Goal: Task Accomplishment & Management: Use online tool/utility

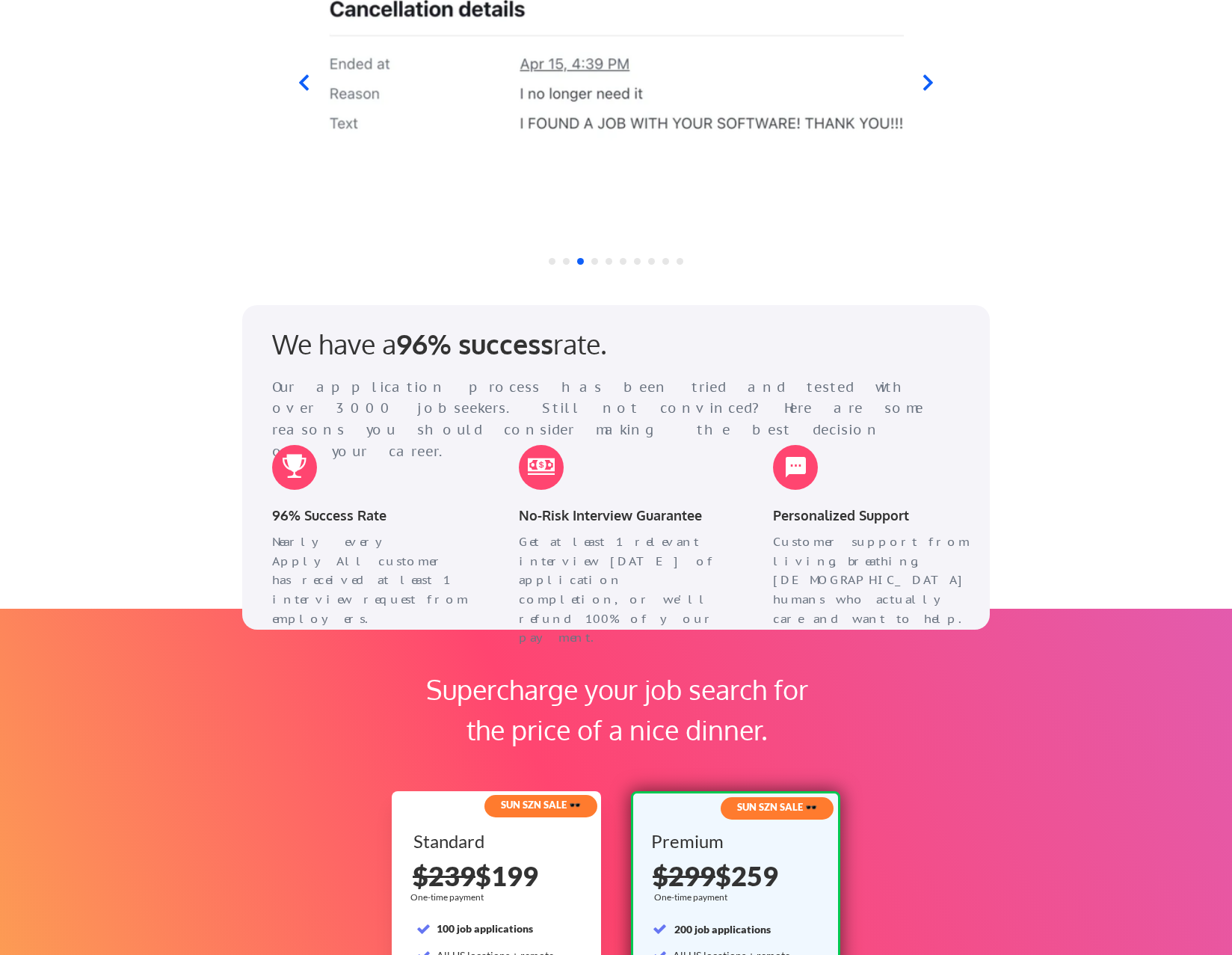
scroll to position [1870, 0]
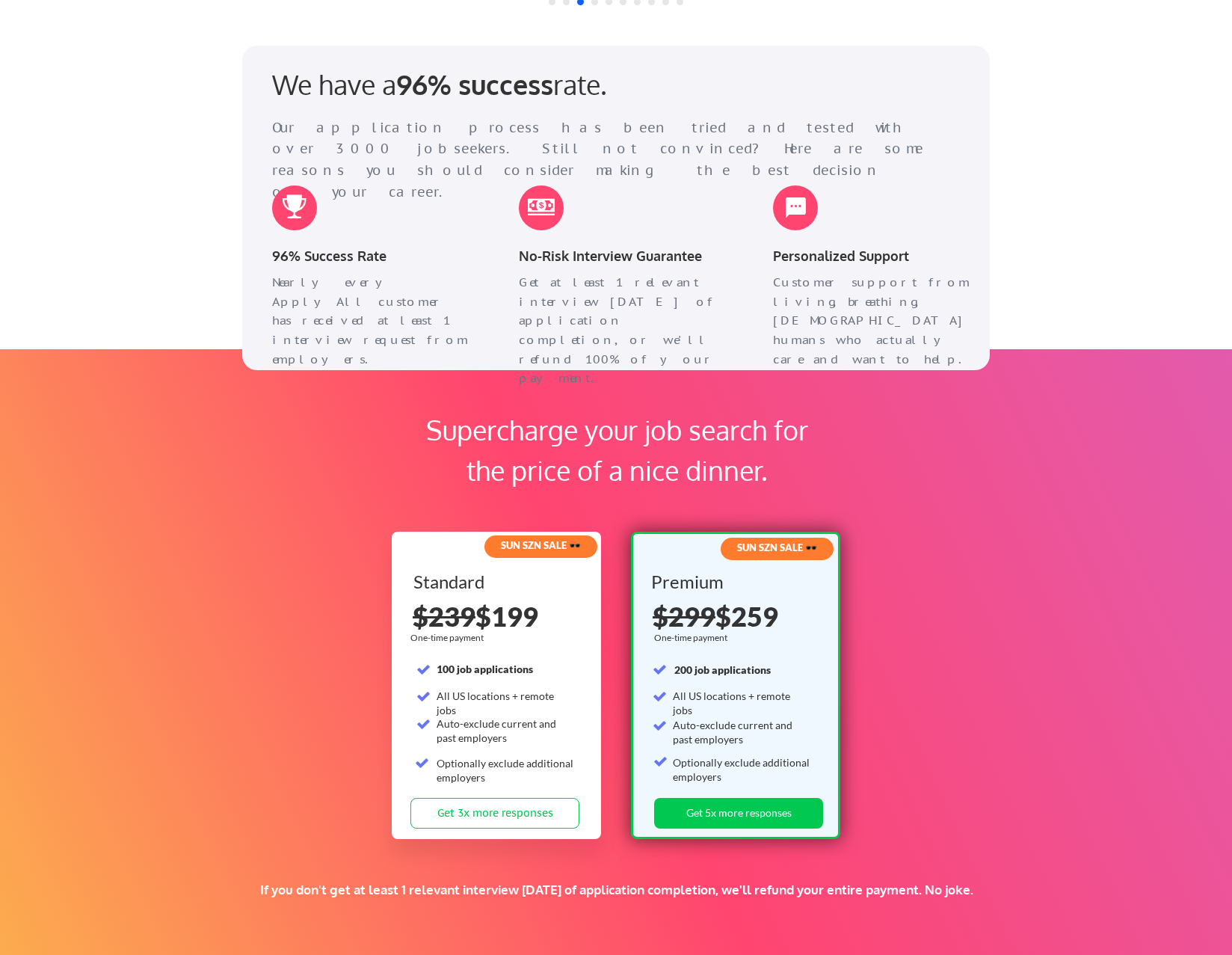
click at [1019, 848] on div "Supercharge your job search for the price of a nice dinner. SUN SZN SALE 🕶️ Sta…" at bounding box center [616, 668] width 1232 height 637
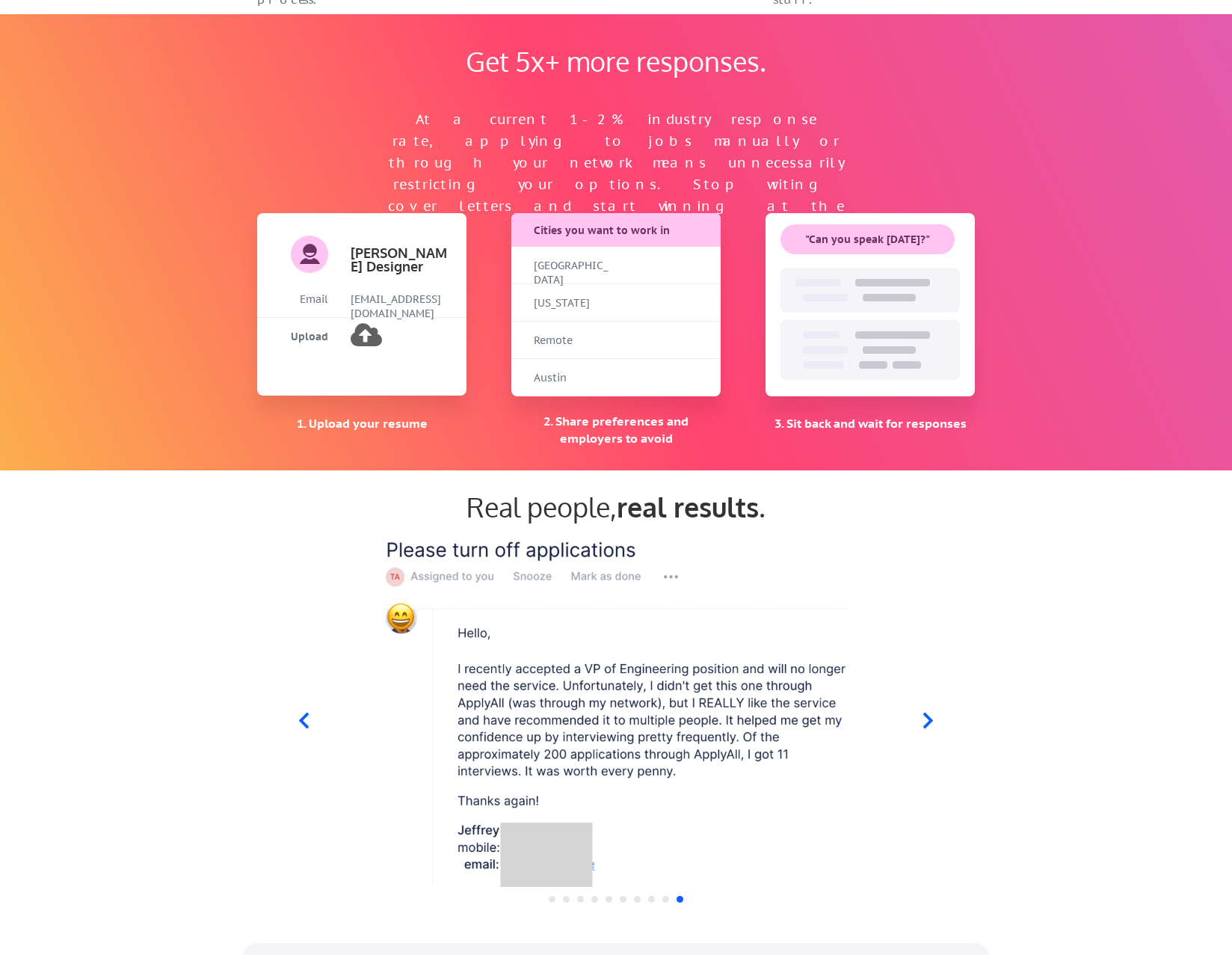
scroll to position [523, 0]
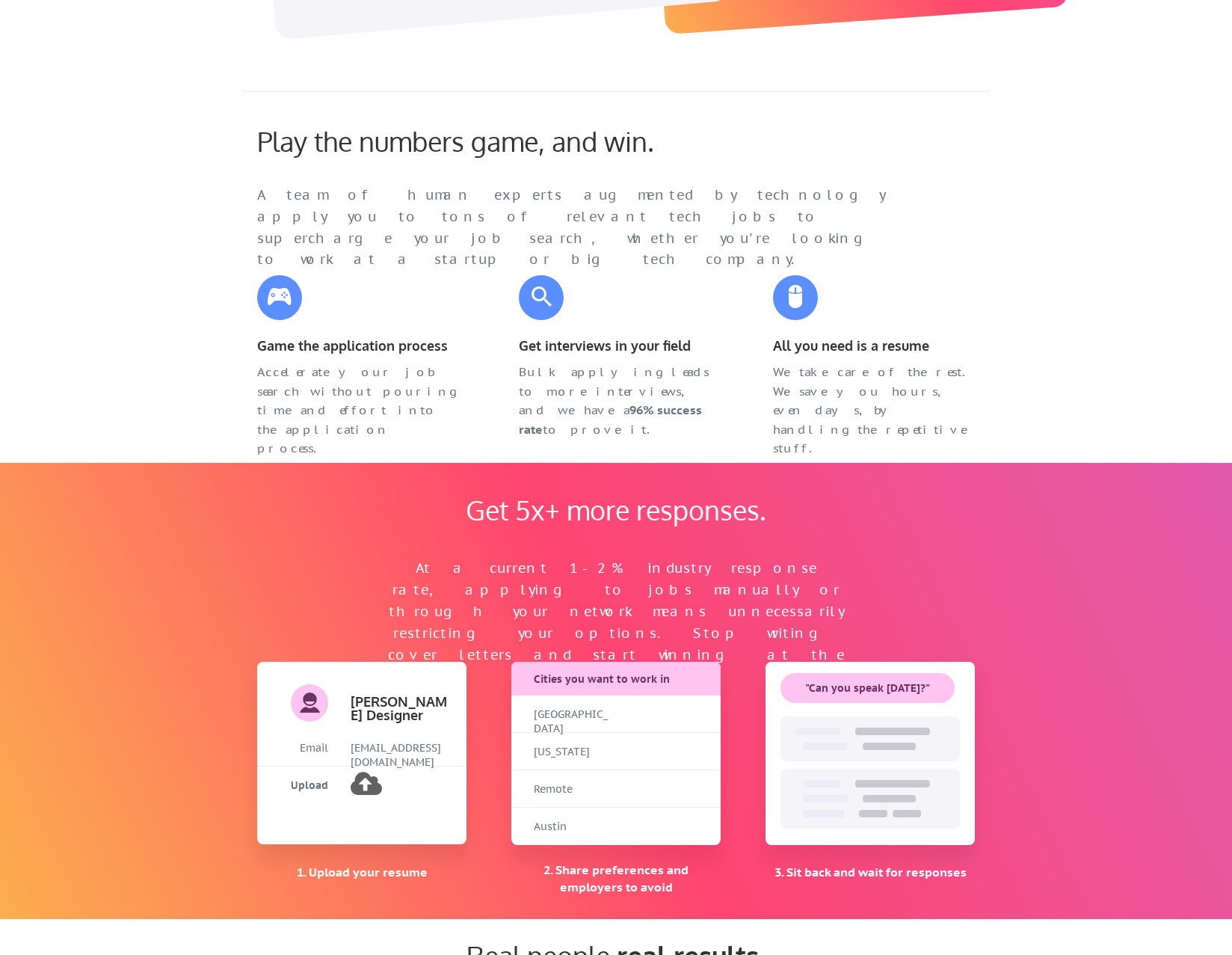
click at [411, 752] on div "[EMAIL_ADDRESS][DOMAIN_NAME]" at bounding box center [401, 755] width 101 height 30
drag, startPoint x: 377, startPoint y: 689, endPoint x: 411, endPoint y: 906, distance: 219.6
click at [411, 906] on div "Get 5x+ more responses. At a current 1-2% industry response rate, applying to j…" at bounding box center [616, 691] width 748 height 457
drag, startPoint x: 411, startPoint y: 906, endPoint x: 416, endPoint y: 790, distance: 116.1
click at [416, 790] on div "Upload" at bounding box center [362, 785] width 210 height 37
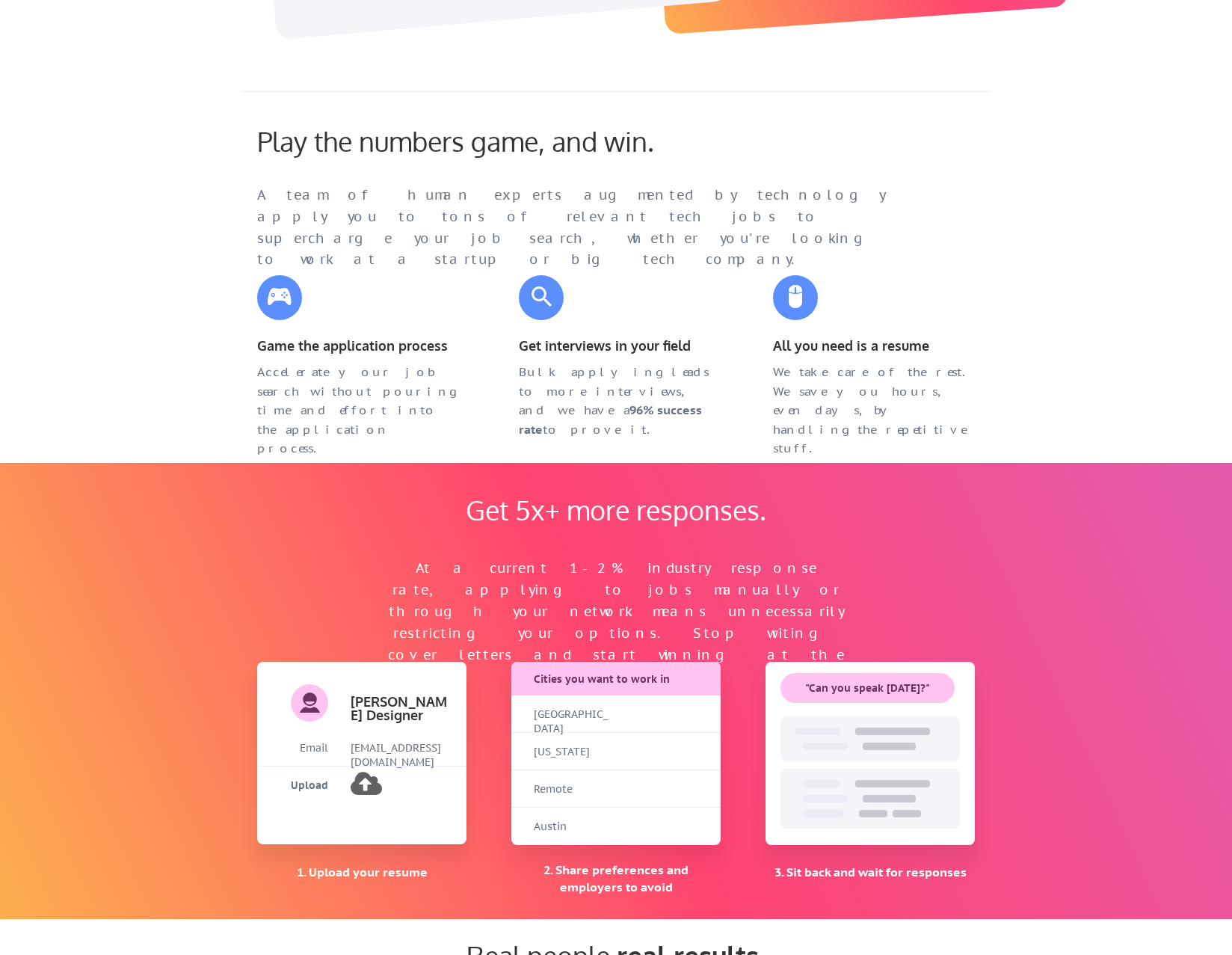
click at [324, 773] on div "Upload" at bounding box center [292, 784] width 71 height 36
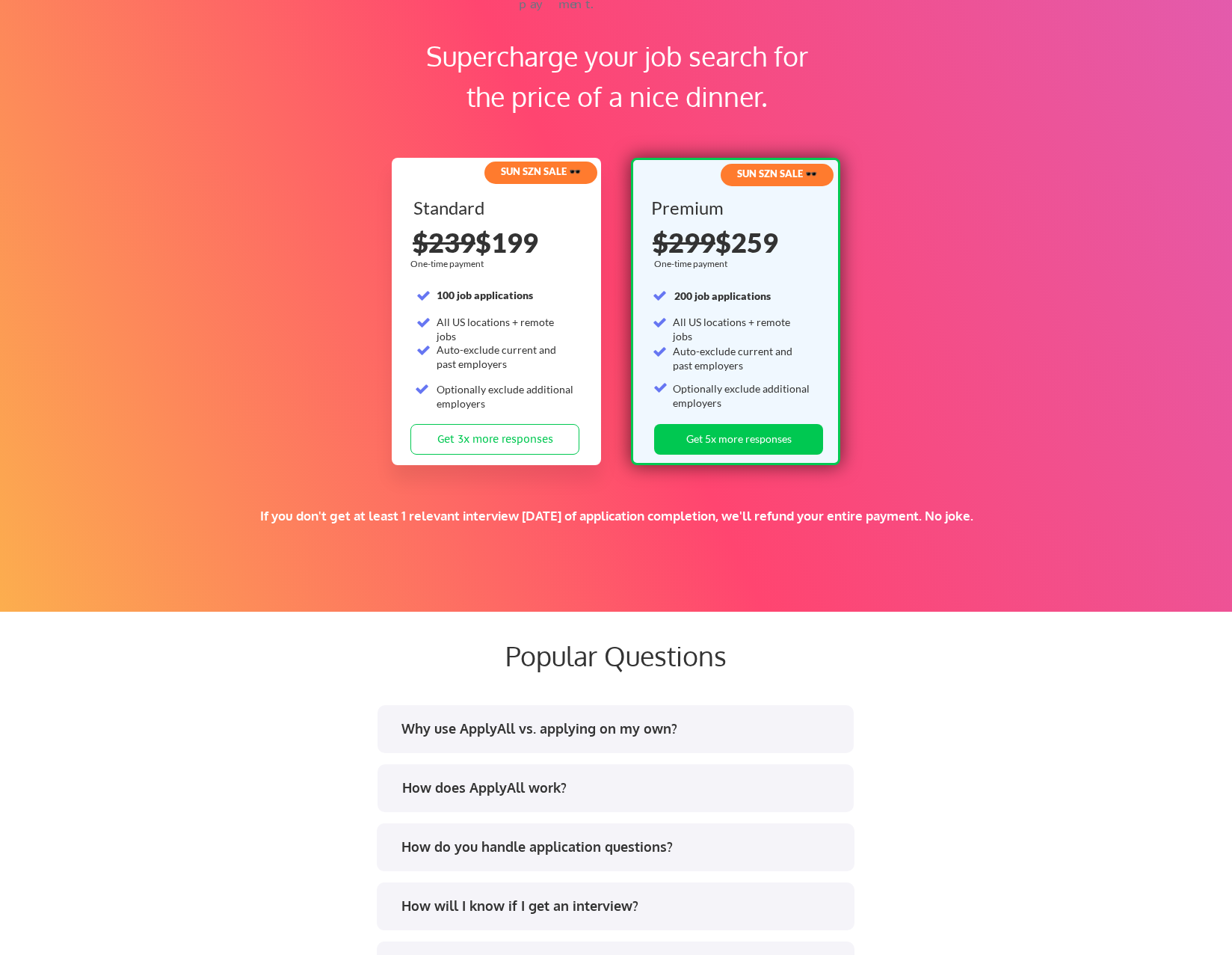
scroll to position [1944, 0]
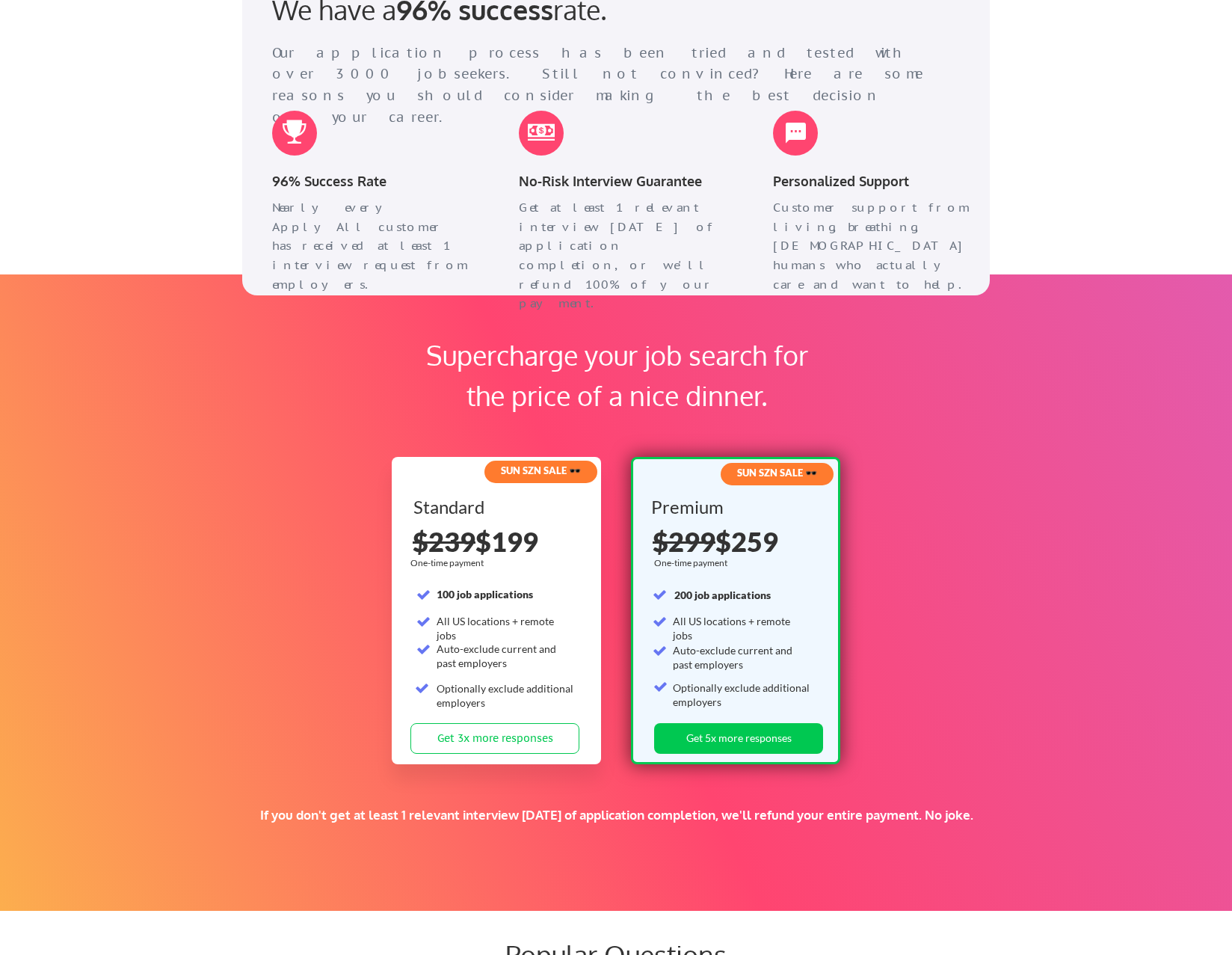
click at [1083, 384] on div "Supercharge your job search for the price of a nice dinner. SUN SZN SALE 🕶️ Sta…" at bounding box center [616, 592] width 1232 height 637
click at [1032, 754] on div "Supercharge your job search for the price of a nice dinner. SUN SZN SALE 🕶️ Sta…" at bounding box center [616, 592] width 1232 height 637
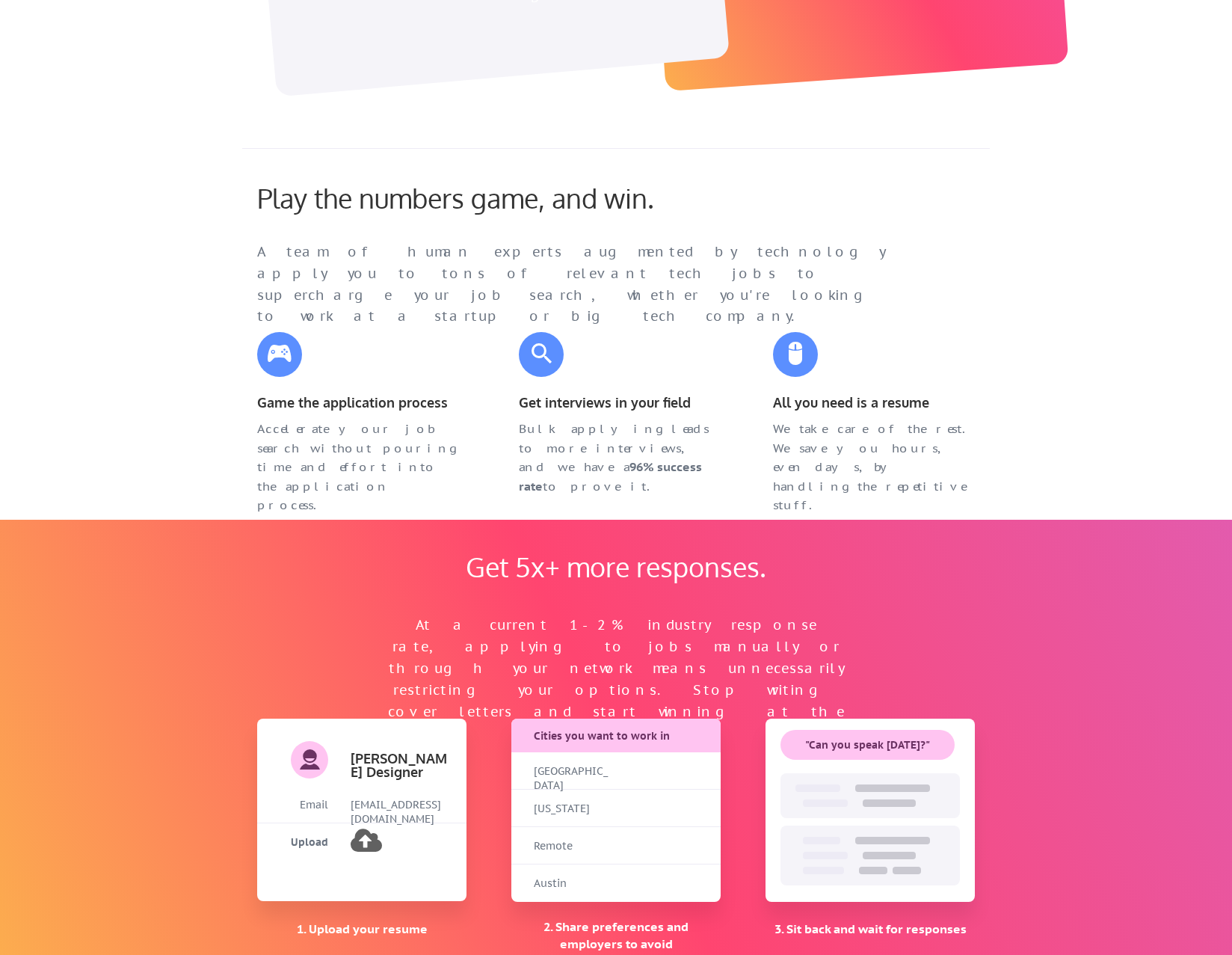
scroll to position [1196, 0]
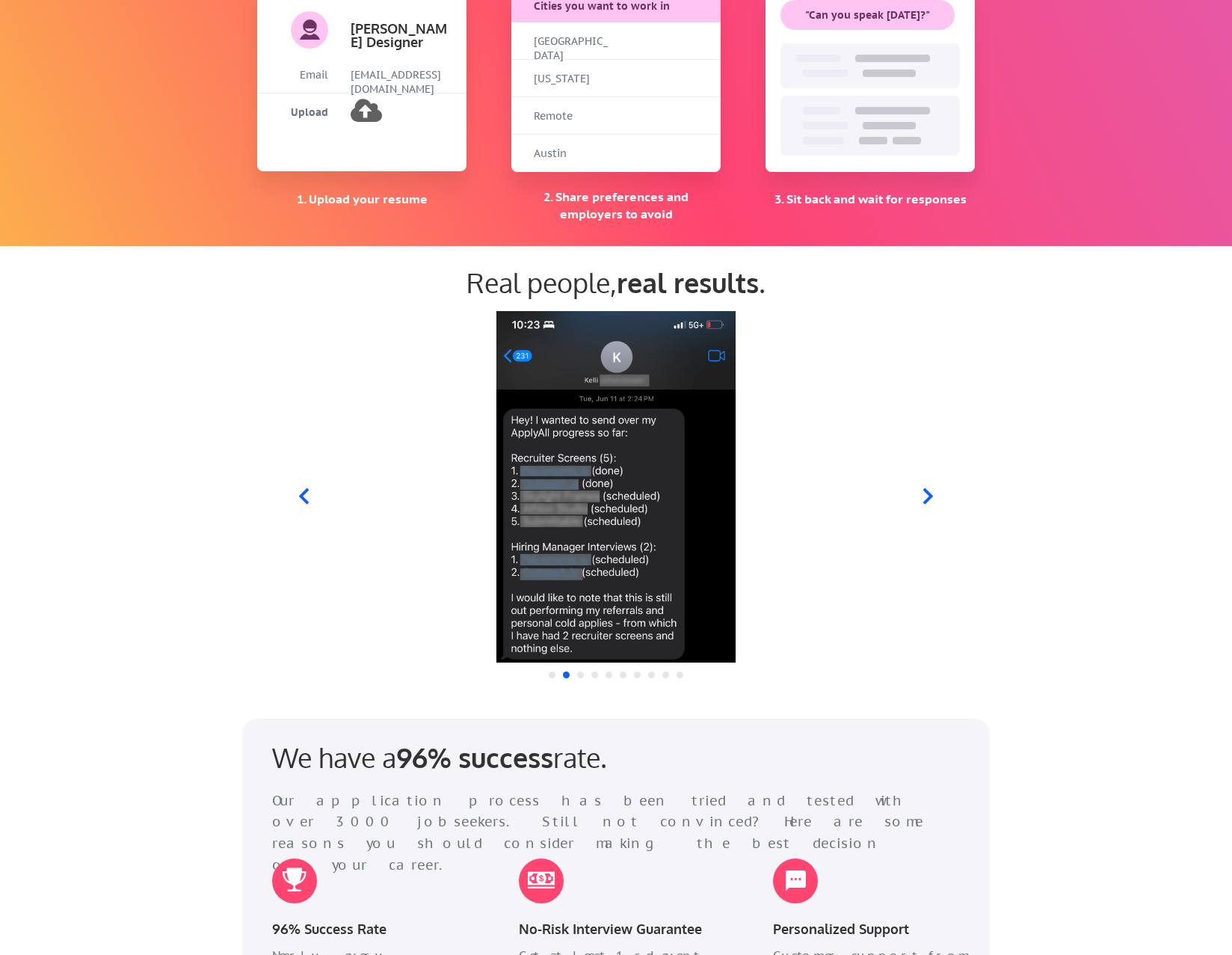
click at [932, 501] on icon at bounding box center [928, 496] width 19 height 19
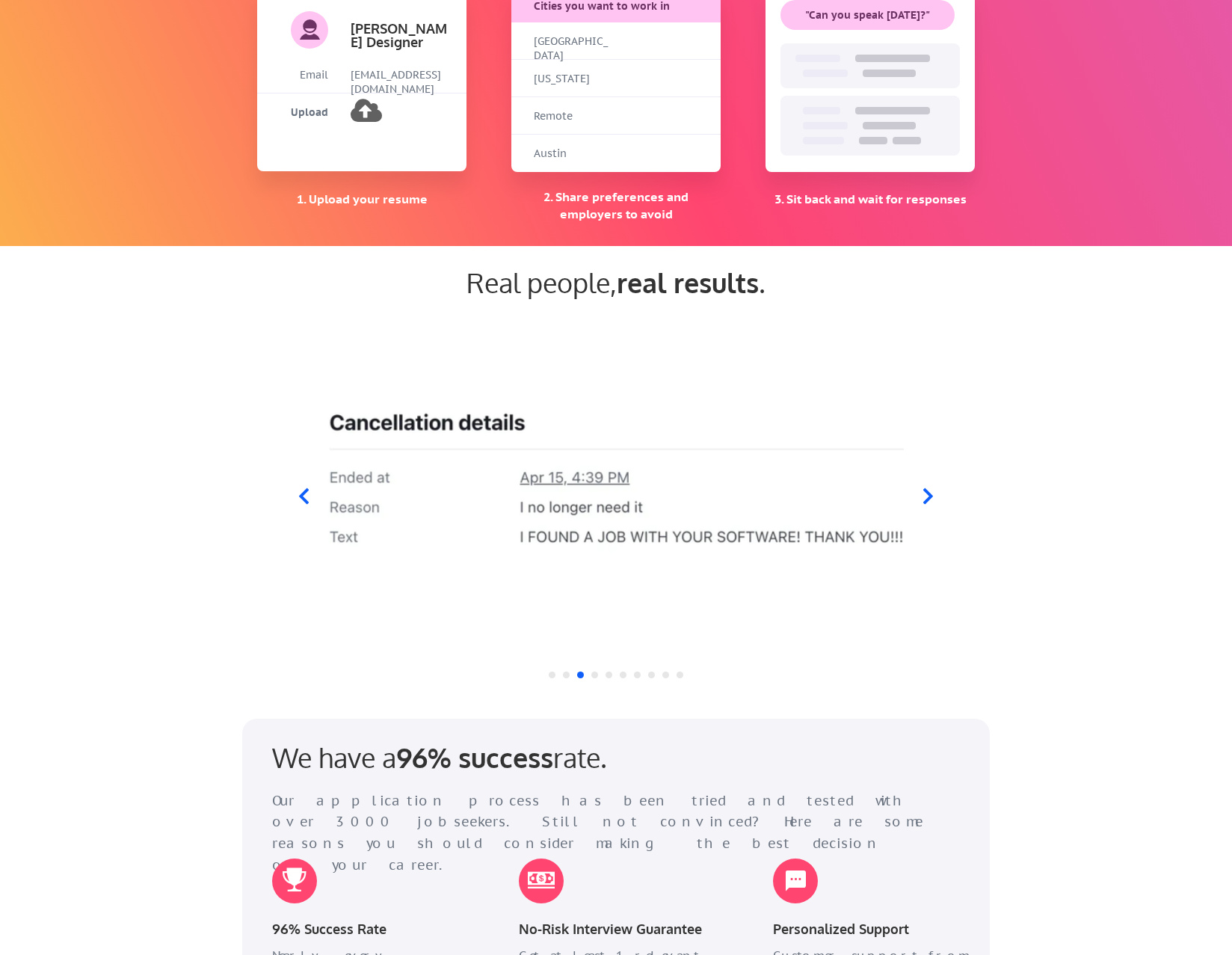
click at [932, 501] on icon at bounding box center [928, 496] width 19 height 19
click at [929, 497] on icon at bounding box center [928, 496] width 10 height 16
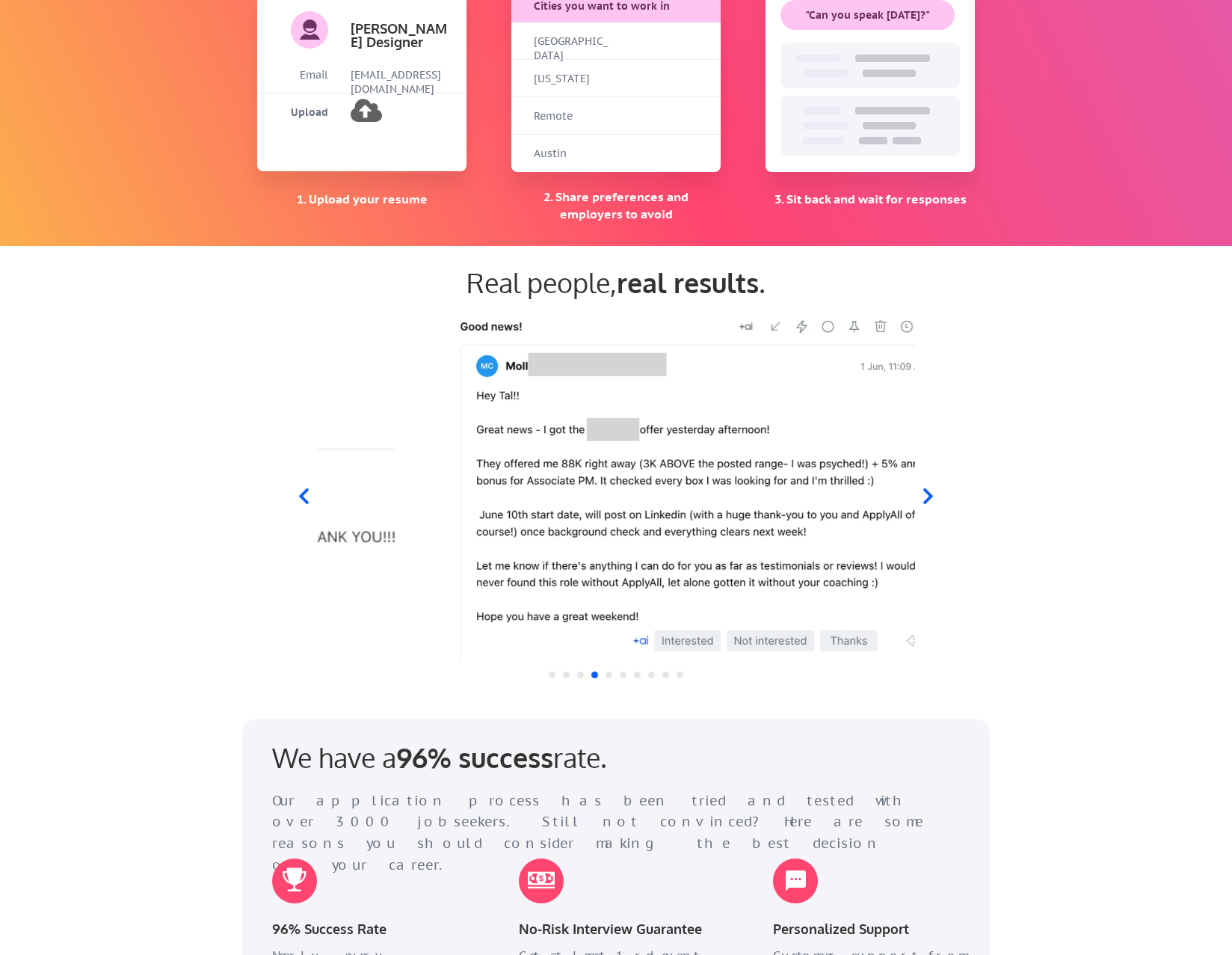
drag, startPoint x: 547, startPoint y: 553, endPoint x: 991, endPoint y: 500, distance: 447.2
click html
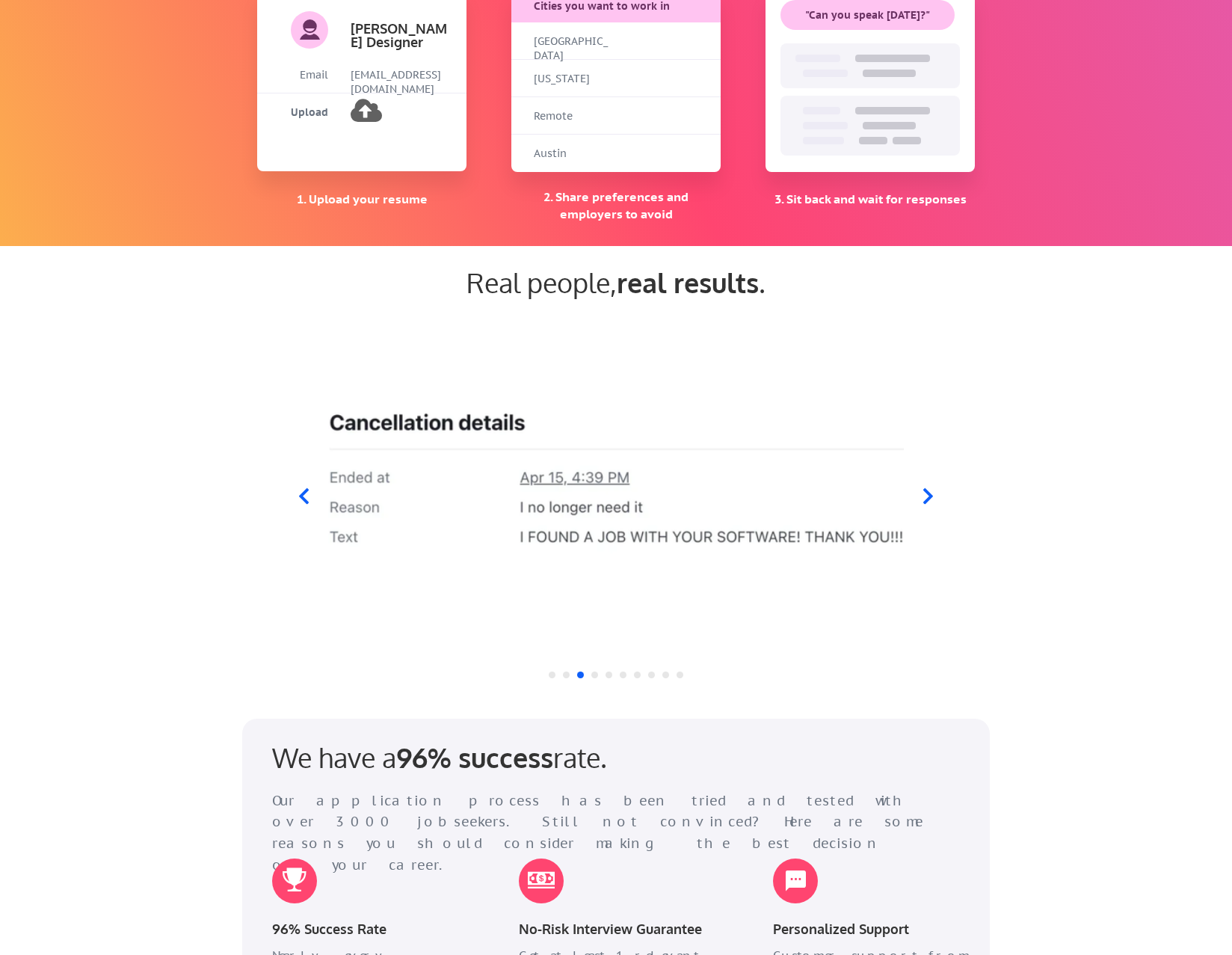
drag, startPoint x: 468, startPoint y: 578, endPoint x: 838, endPoint y: 529, distance: 373.2
click at [786, 540] on img at bounding box center [616, 487] width 576 height 352
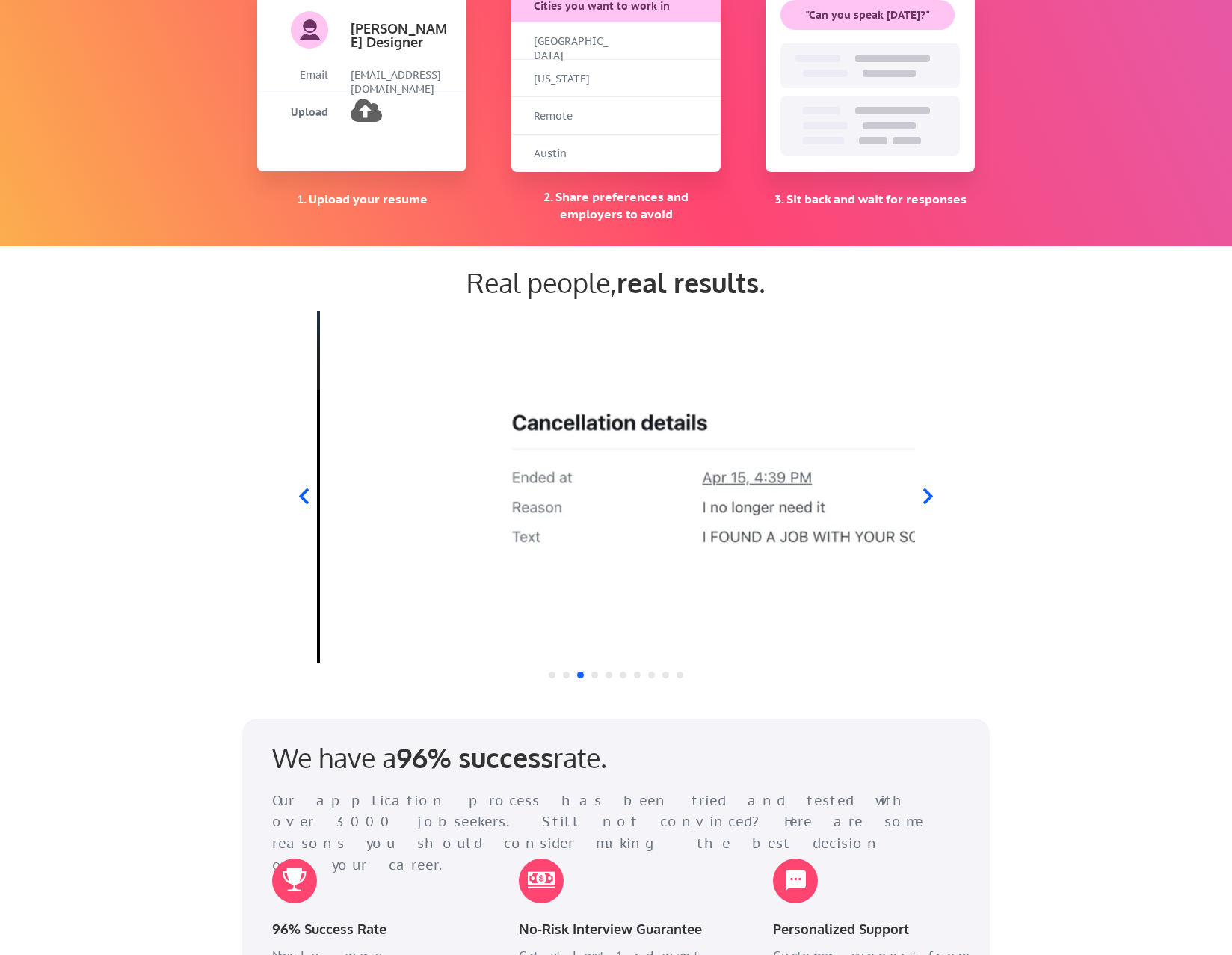
drag, startPoint x: 600, startPoint y: 571, endPoint x: 843, endPoint y: 537, distance: 245.4
click at [841, 537] on img at bounding box center [799, 487] width 576 height 352
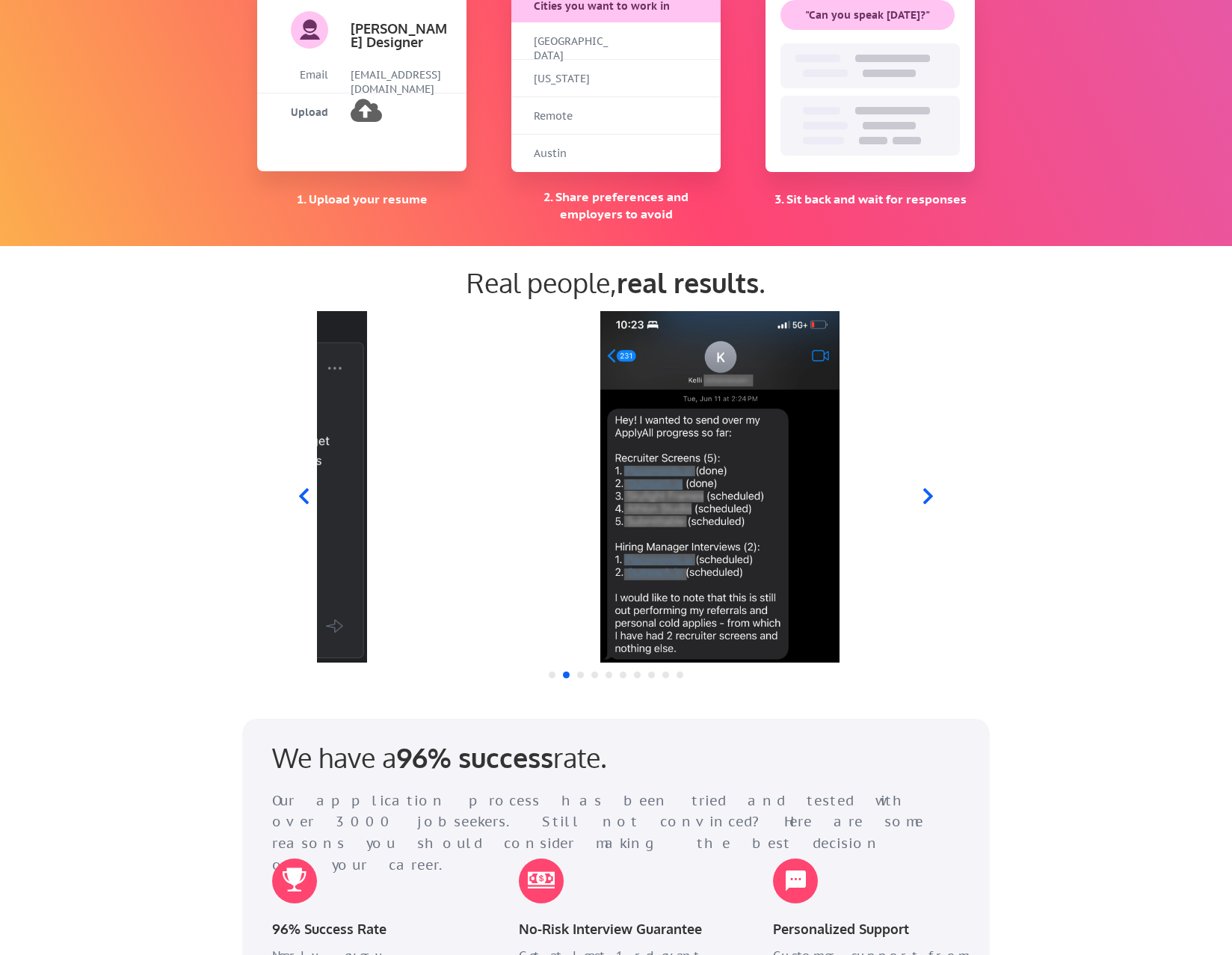
drag, startPoint x: 702, startPoint y: 553, endPoint x: 942, endPoint y: 544, distance: 240.2
click at [939, 545] on div at bounding box center [616, 487] width 736 height 352
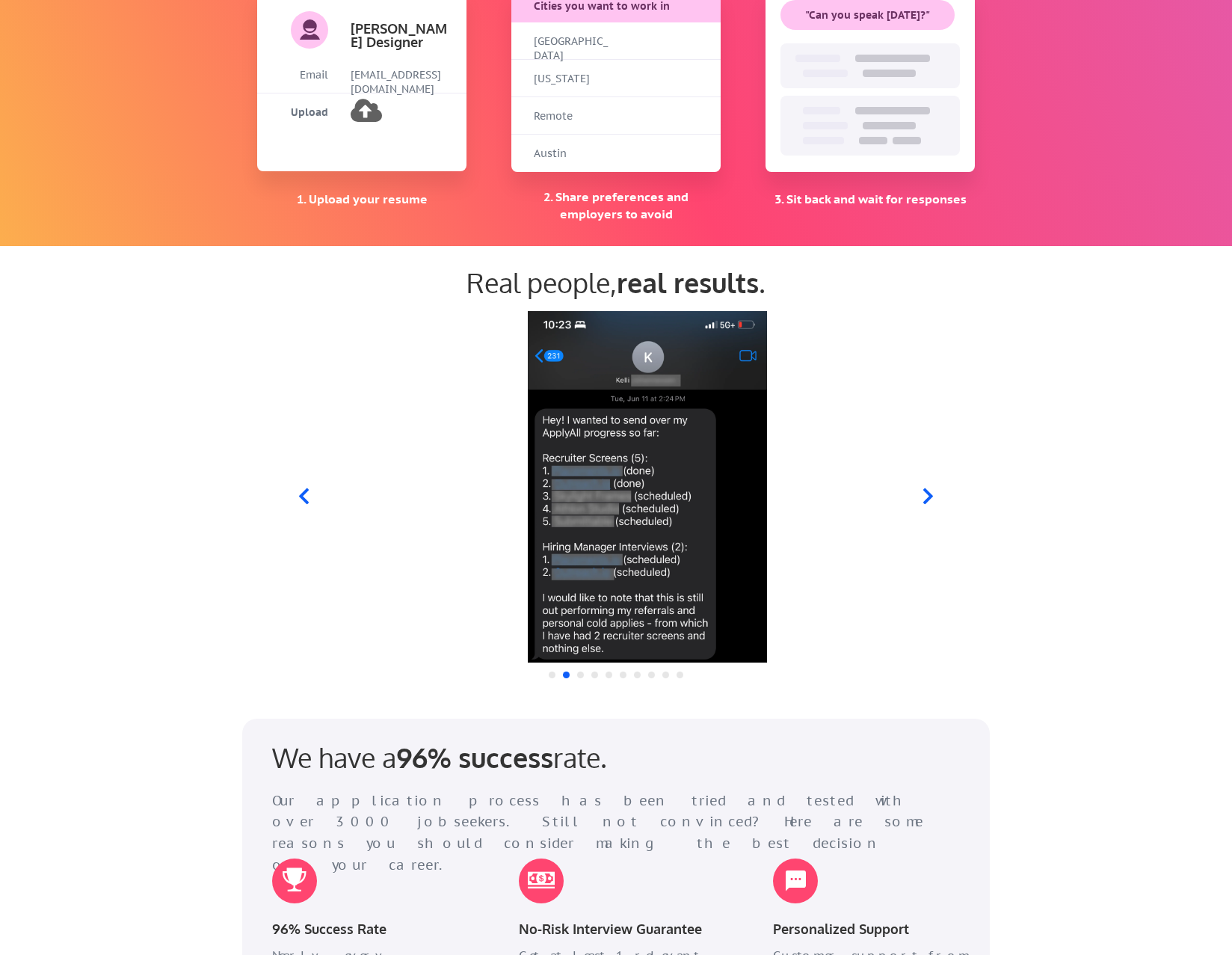
drag, startPoint x: 526, startPoint y: 543, endPoint x: 819, endPoint y: 519, distance: 294.0
click at [810, 519] on img at bounding box center [647, 487] width 576 height 352
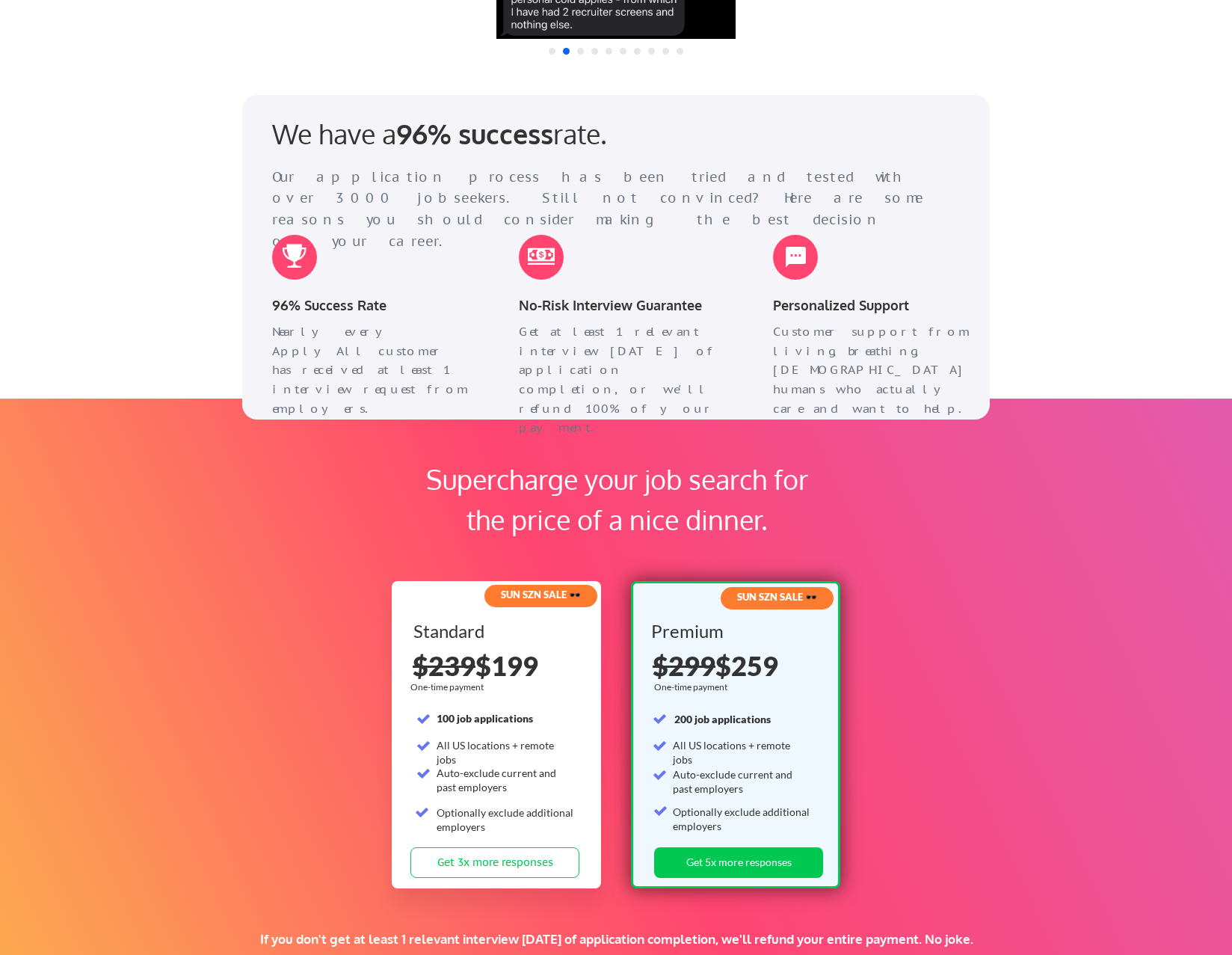
scroll to position [2019, 0]
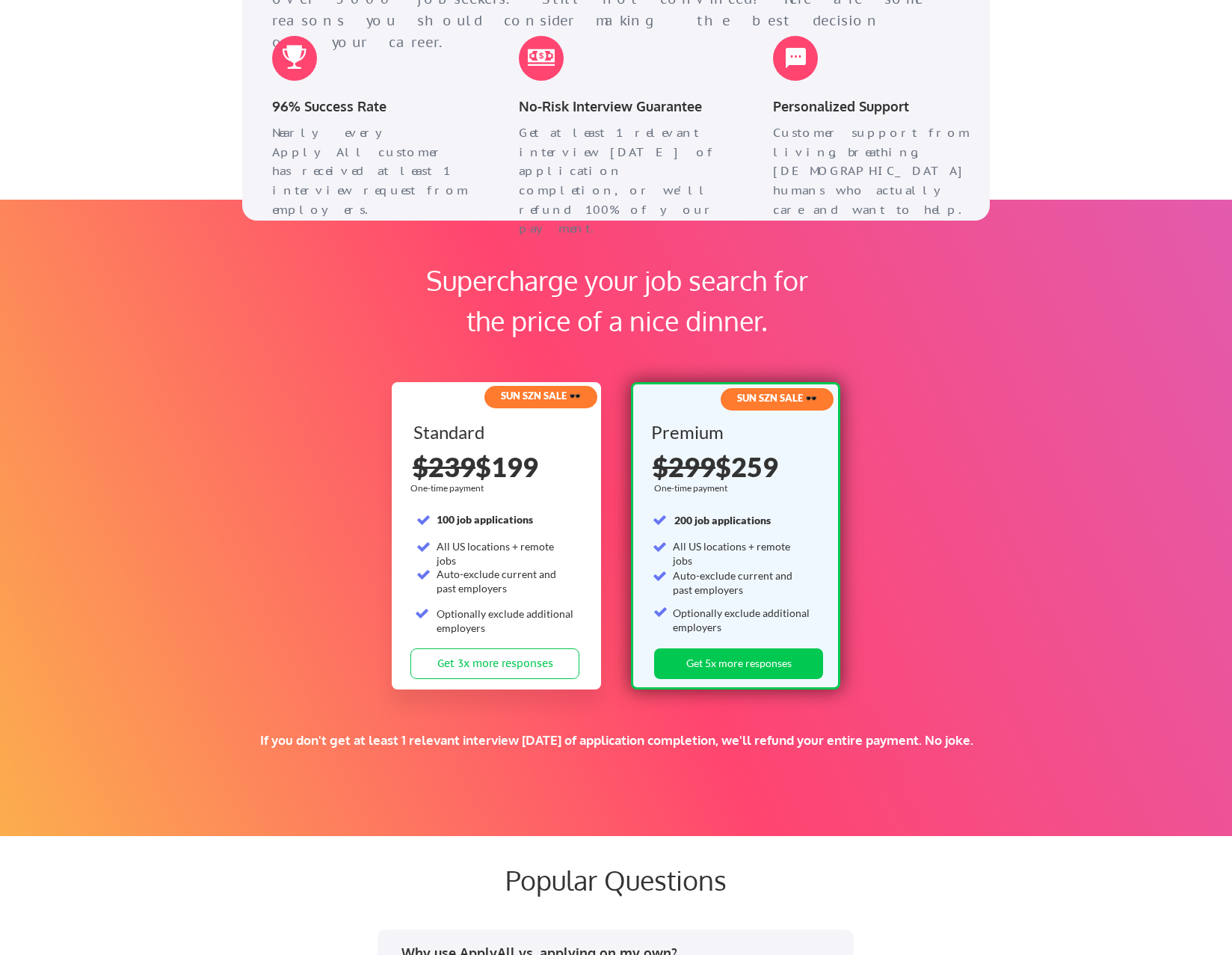
click at [958, 783] on div "If you don't get at least 1 relevant interview [DATE] of application completion…" at bounding box center [616, 759] width 713 height 55
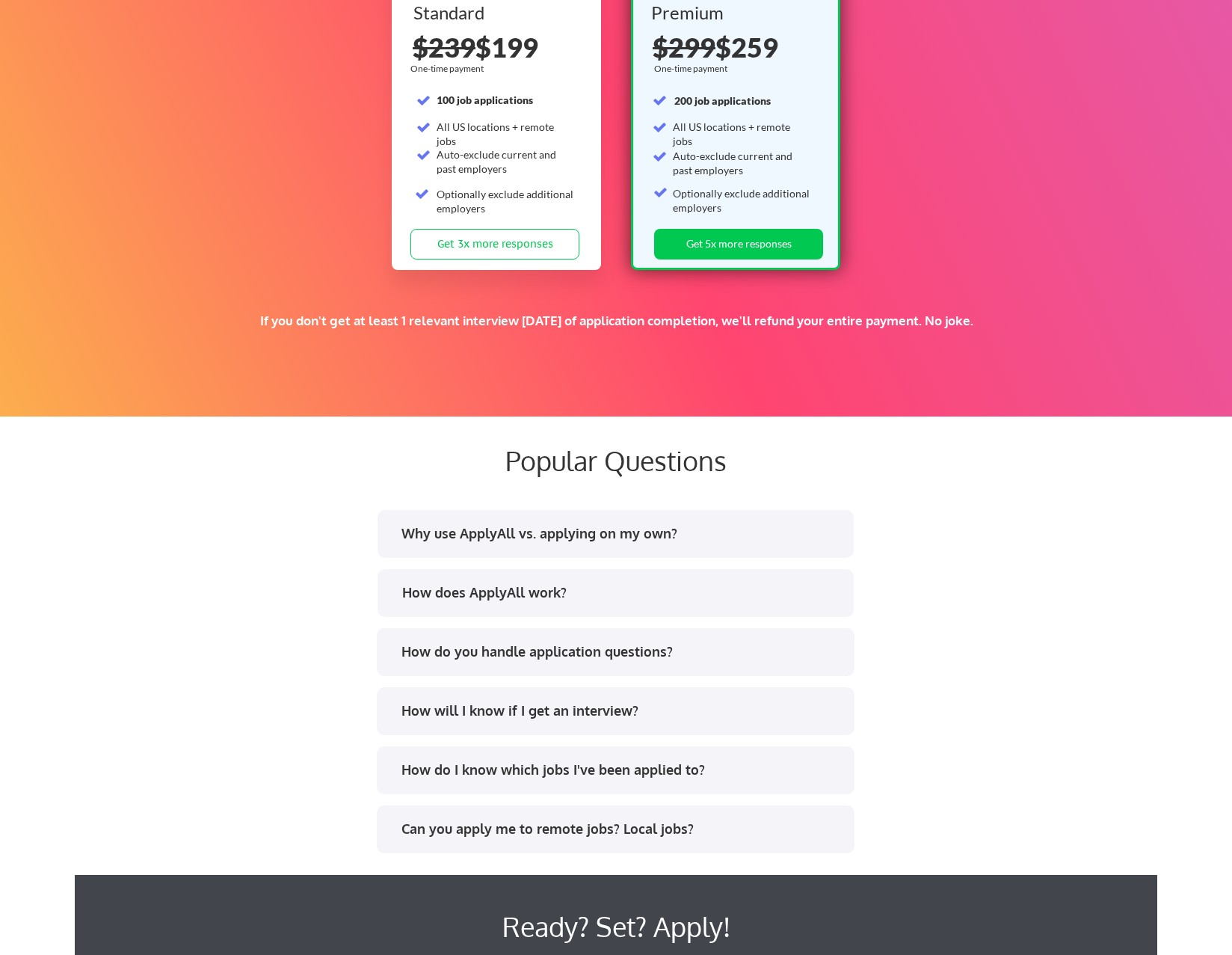
scroll to position [2169, 0]
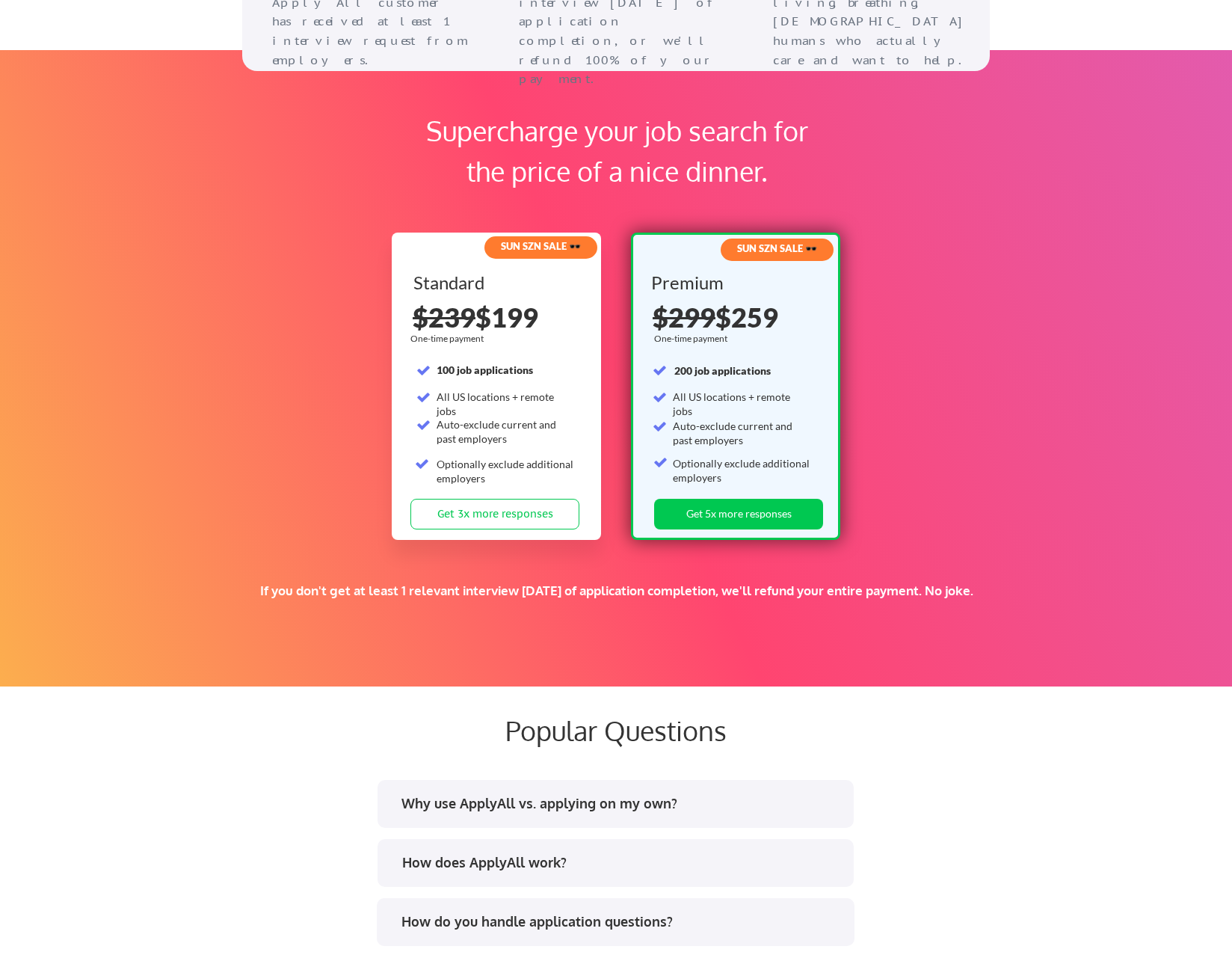
click at [1012, 526] on div "Supercharge your job search for the price of a nice dinner. SUN SZN SALE 🕶️ Sta…" at bounding box center [616, 369] width 1232 height 637
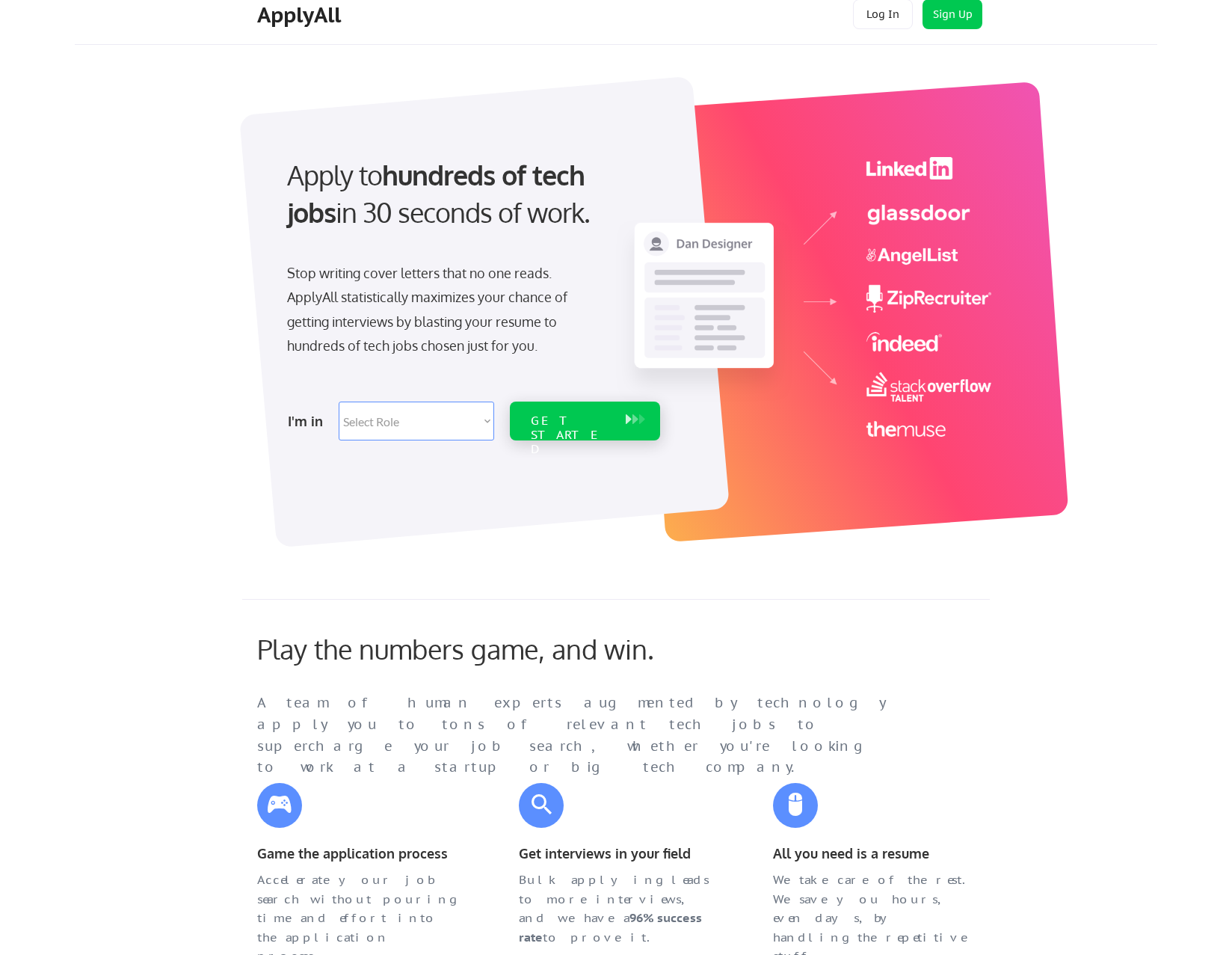
scroll to position [0, 0]
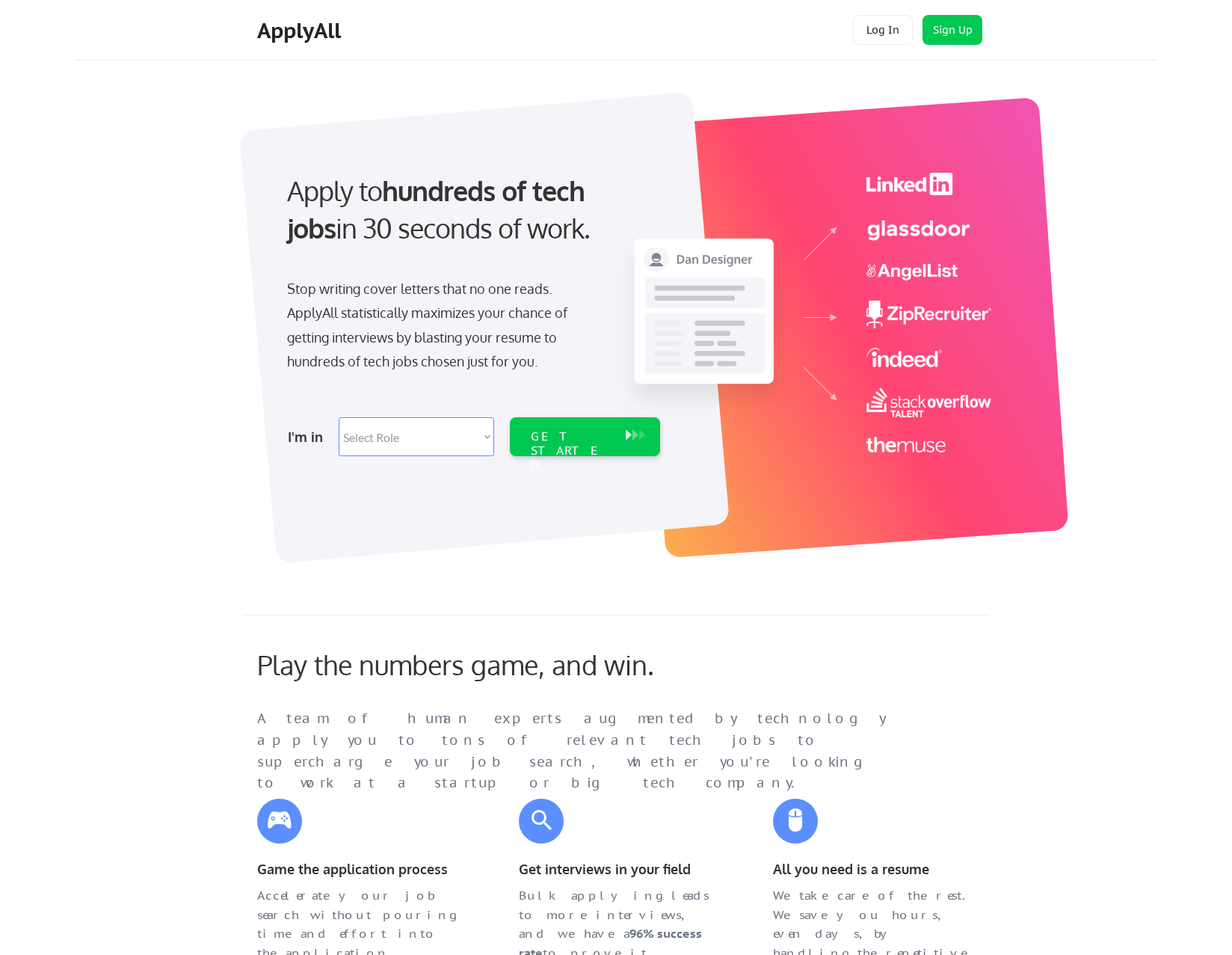
click at [565, 242] on div "Apply to hundreds of tech jobs in 30 seconds of work." at bounding box center [470, 210] width 367 height 75
